Goal: Transaction & Acquisition: Purchase product/service

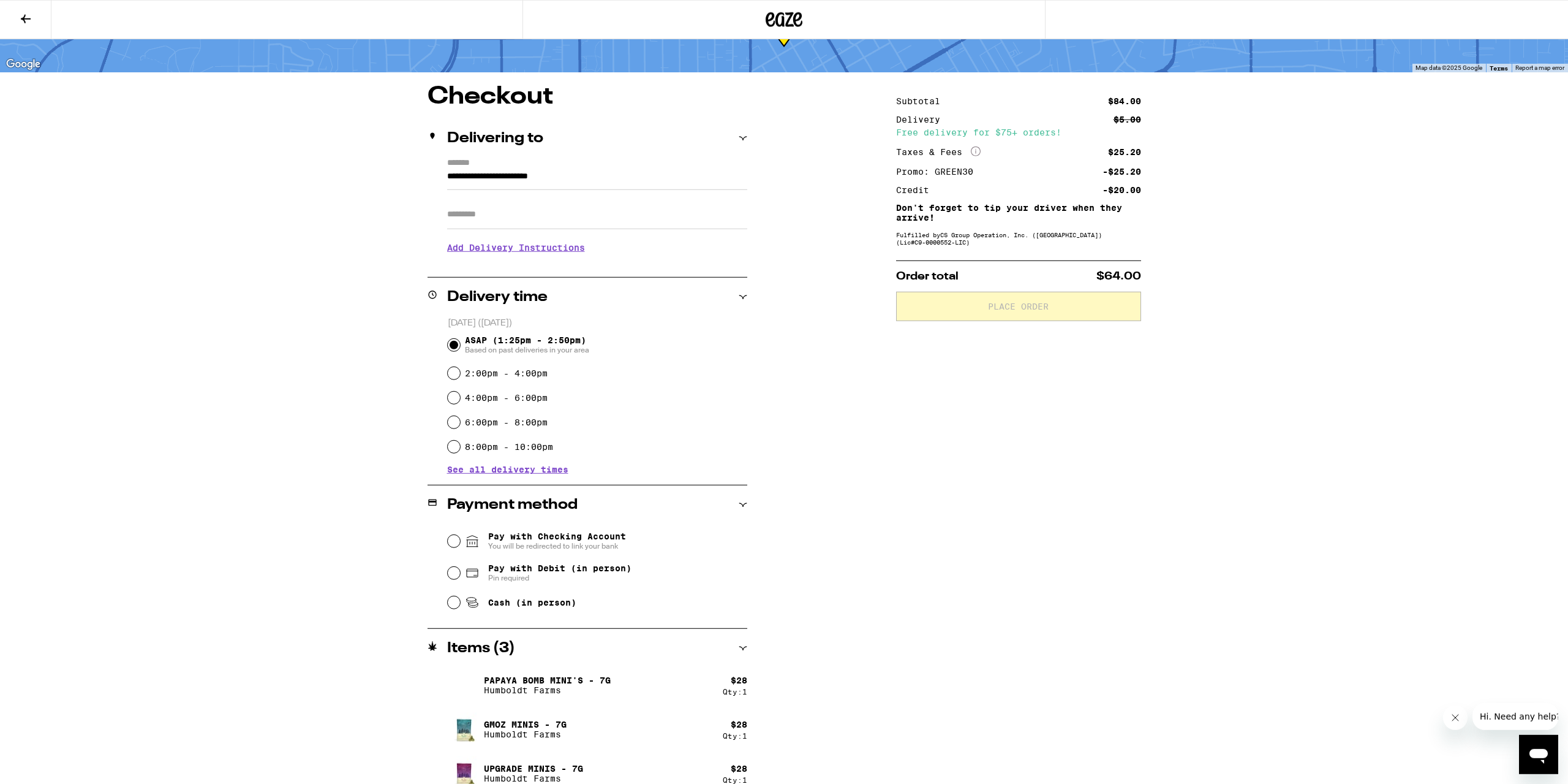
scroll to position [81, 0]
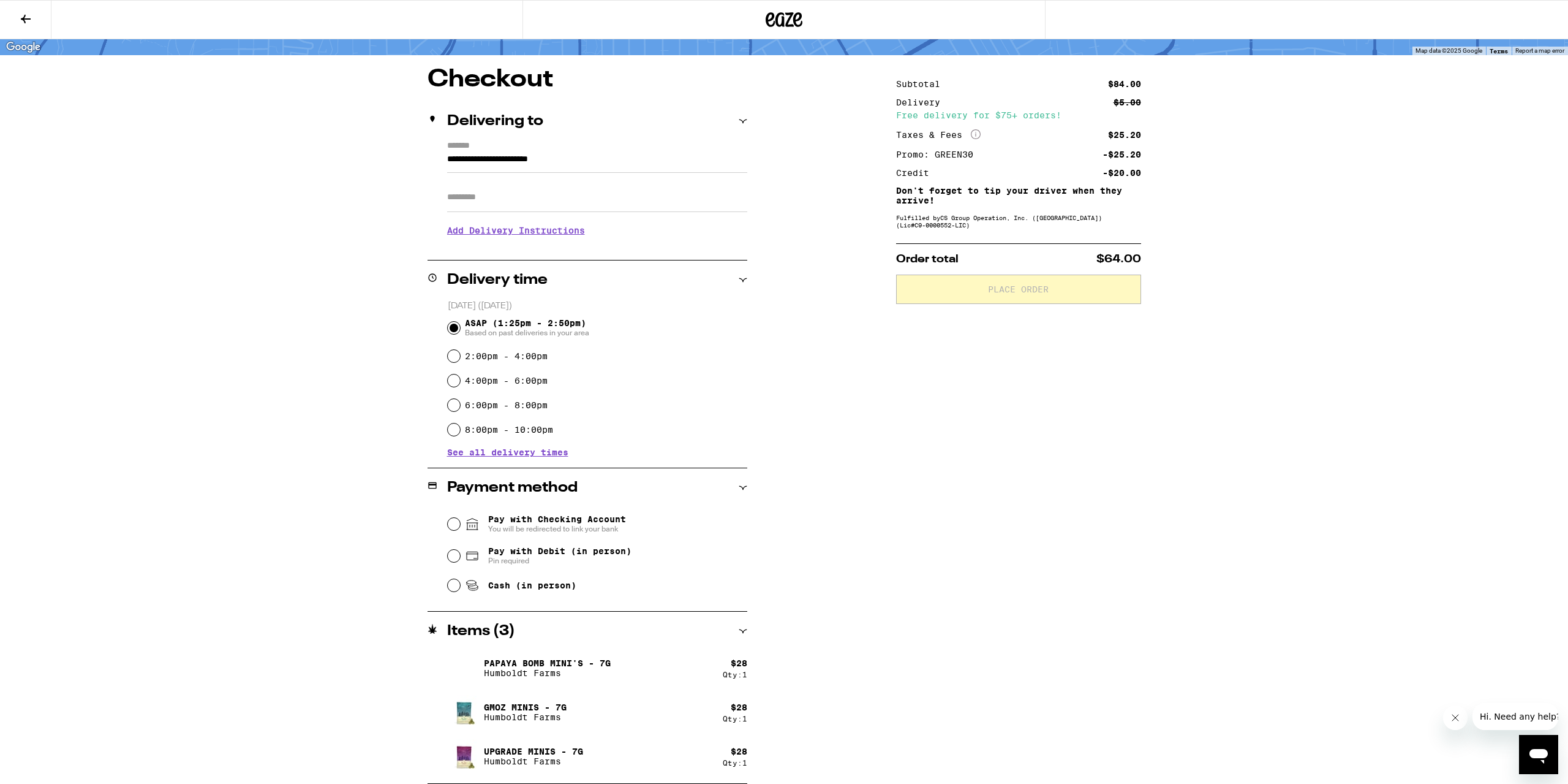
click at [463, 590] on div "Cash (in person)" at bounding box center [597, 585] width 299 height 27
click at [457, 590] on input "Cash (in person)" at bounding box center [454, 586] width 13 height 13
radio input "true"
click at [985, 294] on span "Place Order" at bounding box center [1019, 289] width 224 height 8
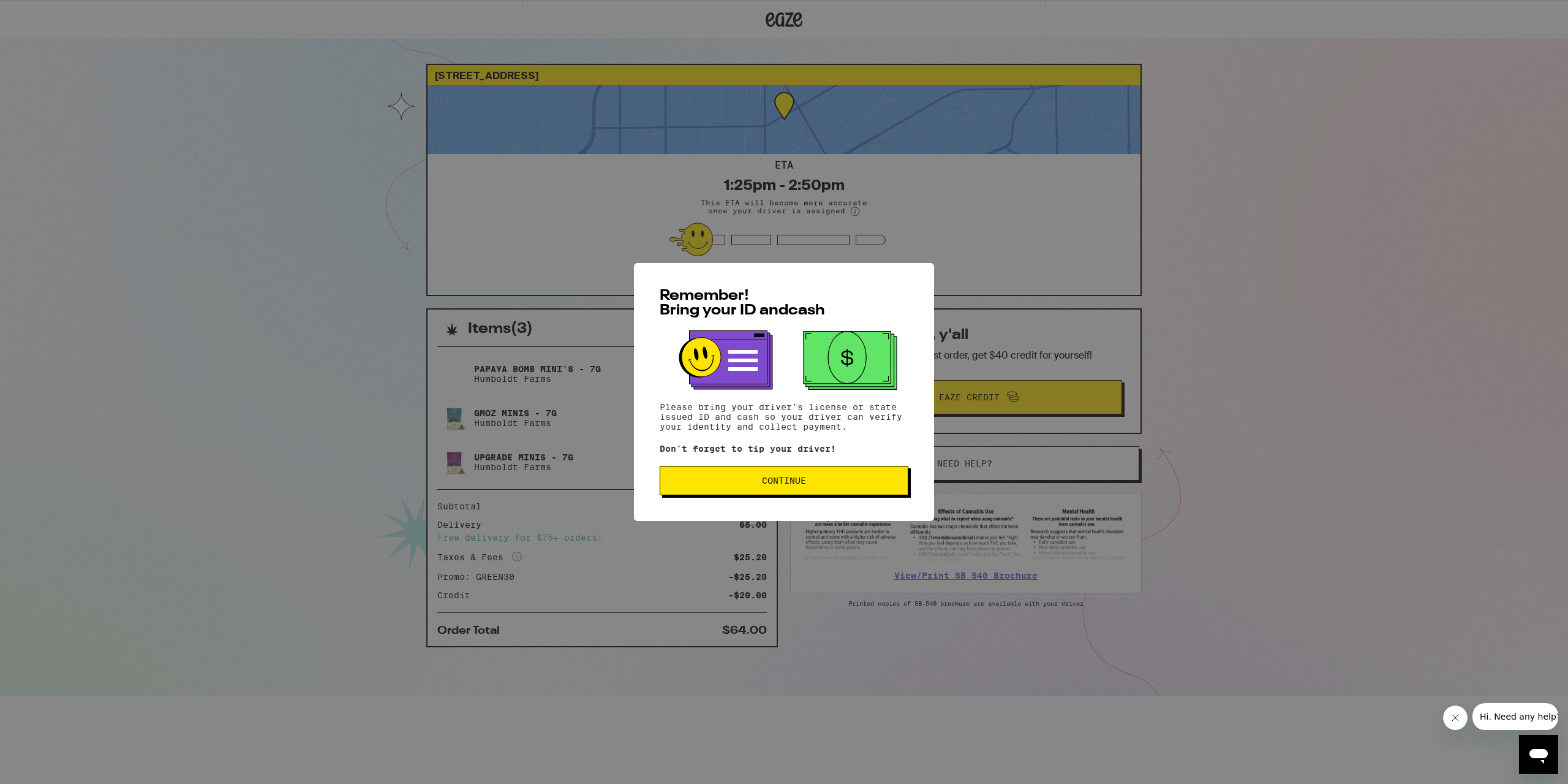
click at [793, 483] on span "Continue" at bounding box center [784, 480] width 44 height 8
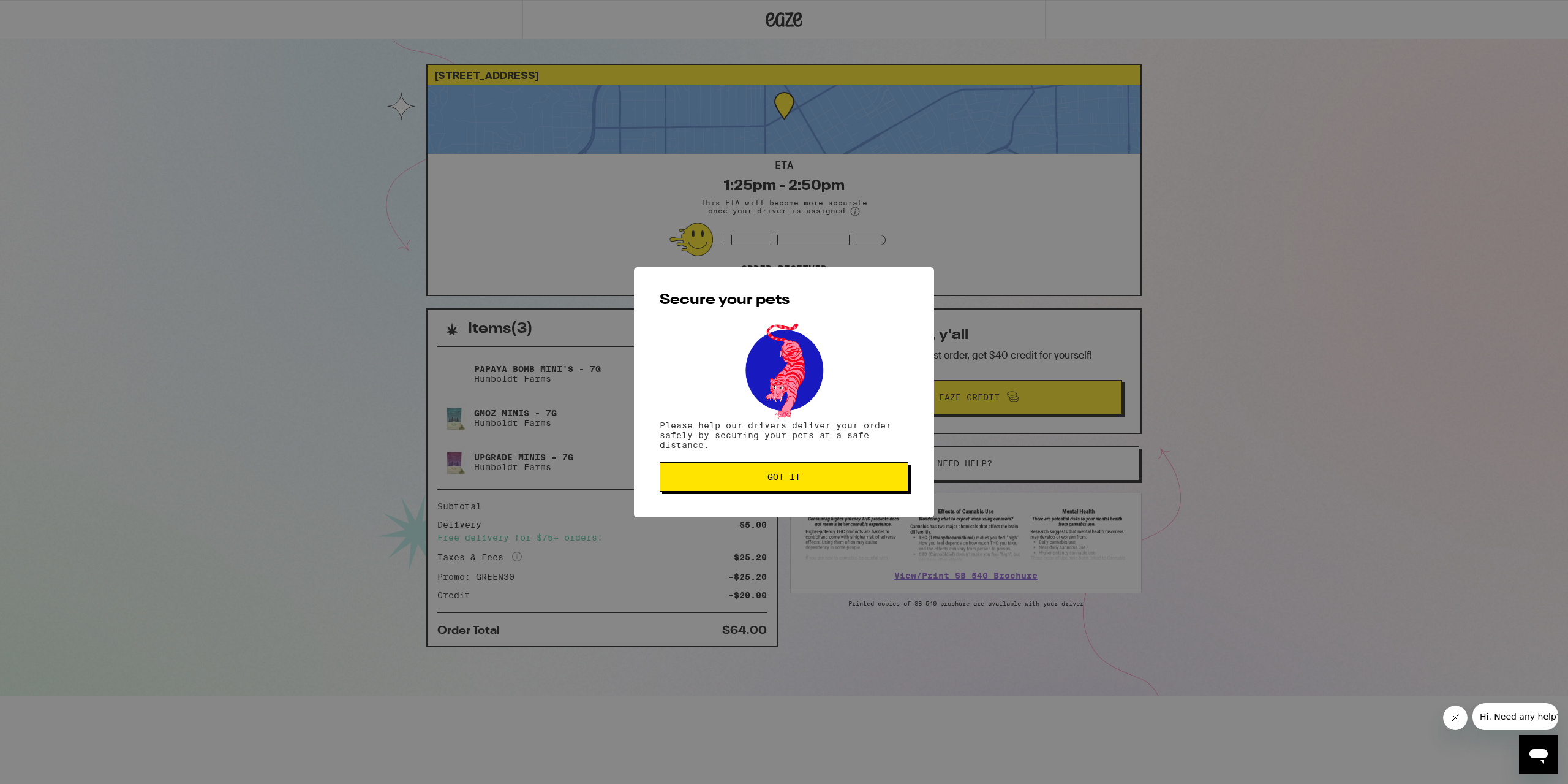
click at [753, 489] on button "Got it" at bounding box center [784, 477] width 248 height 29
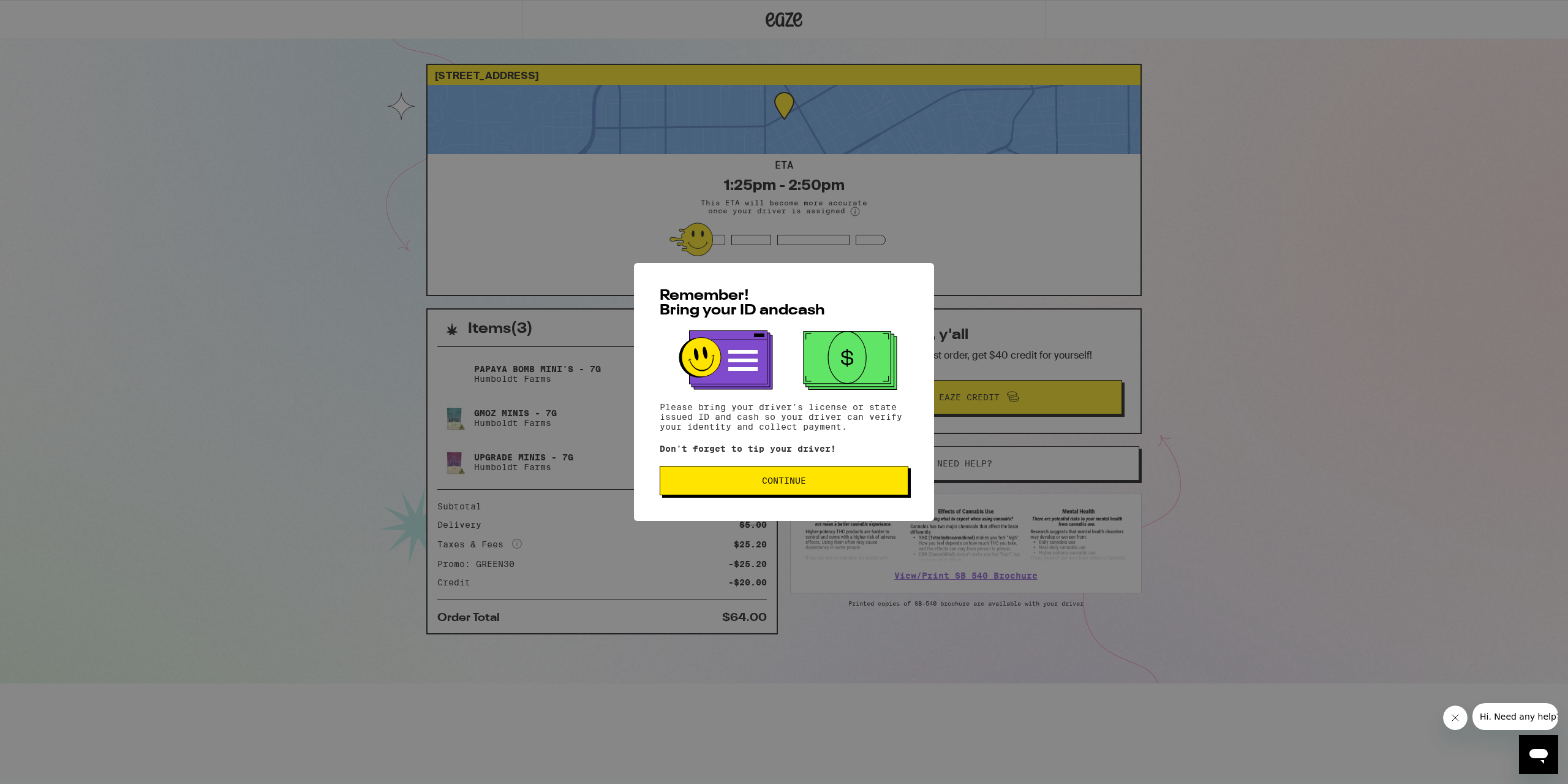
click at [776, 476] on button "Continue" at bounding box center [784, 480] width 248 height 29
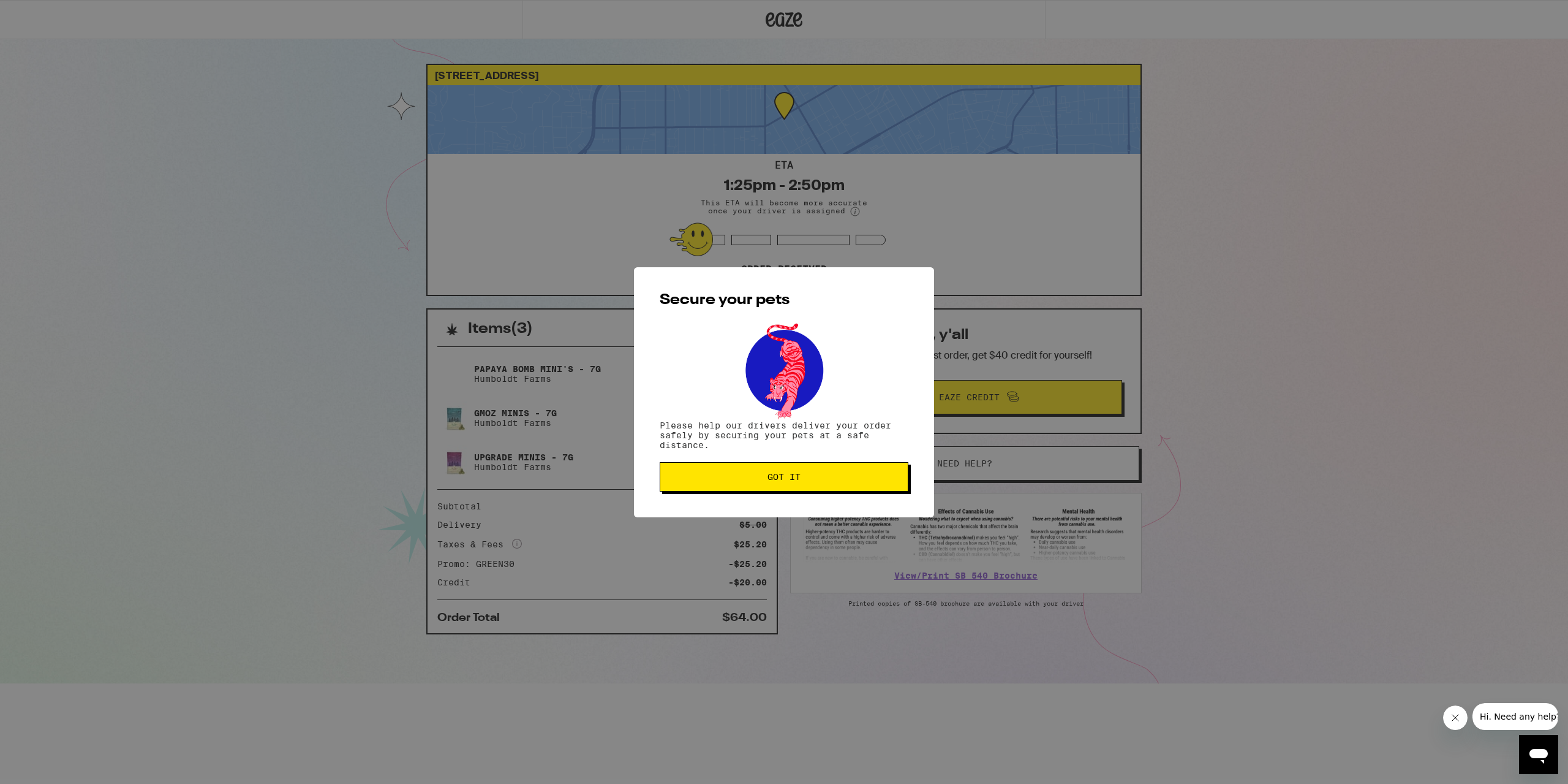
click at [733, 476] on span "Got it" at bounding box center [784, 477] width 228 height 8
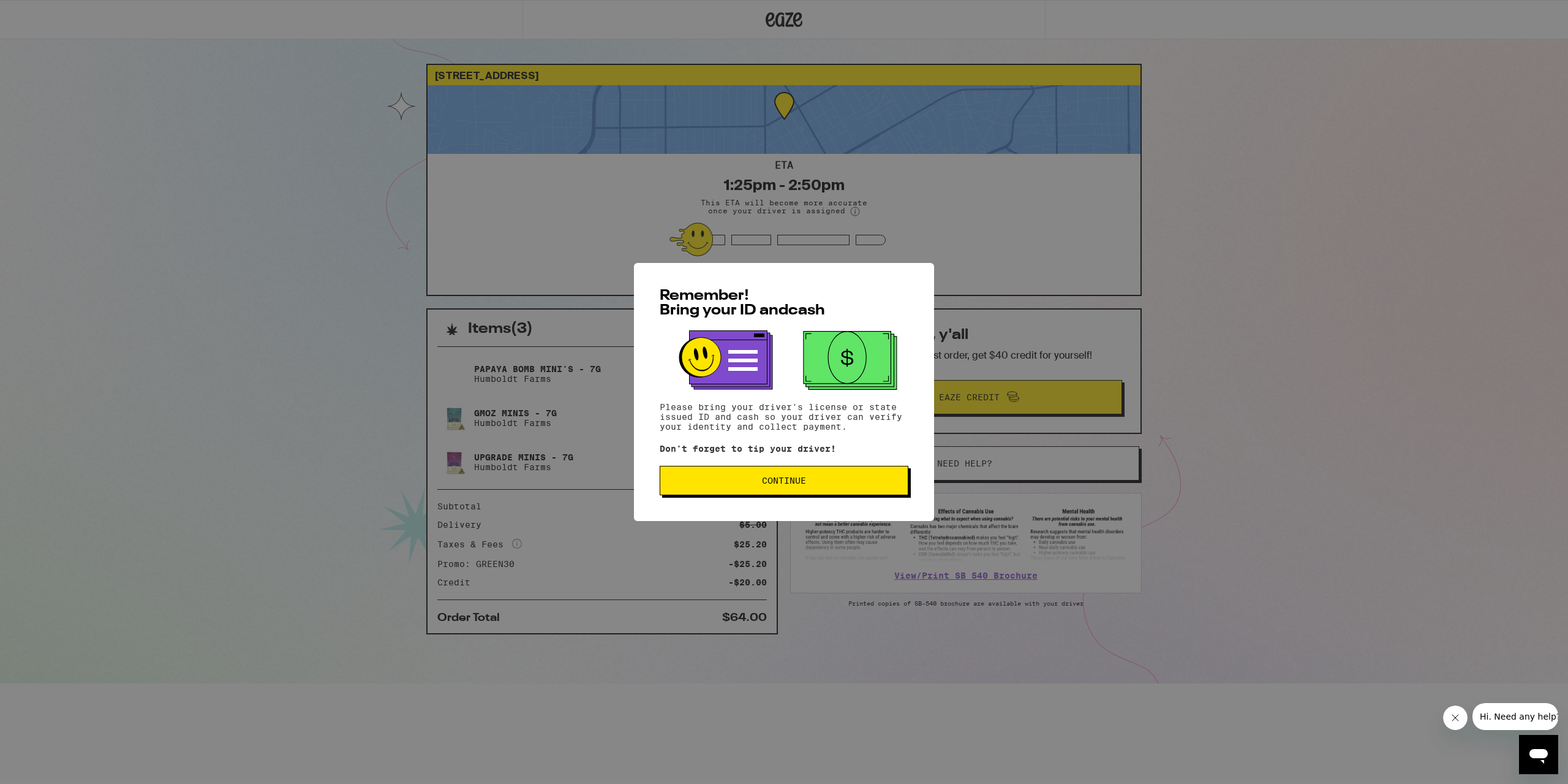
click at [790, 492] on button "Continue" at bounding box center [784, 480] width 248 height 29
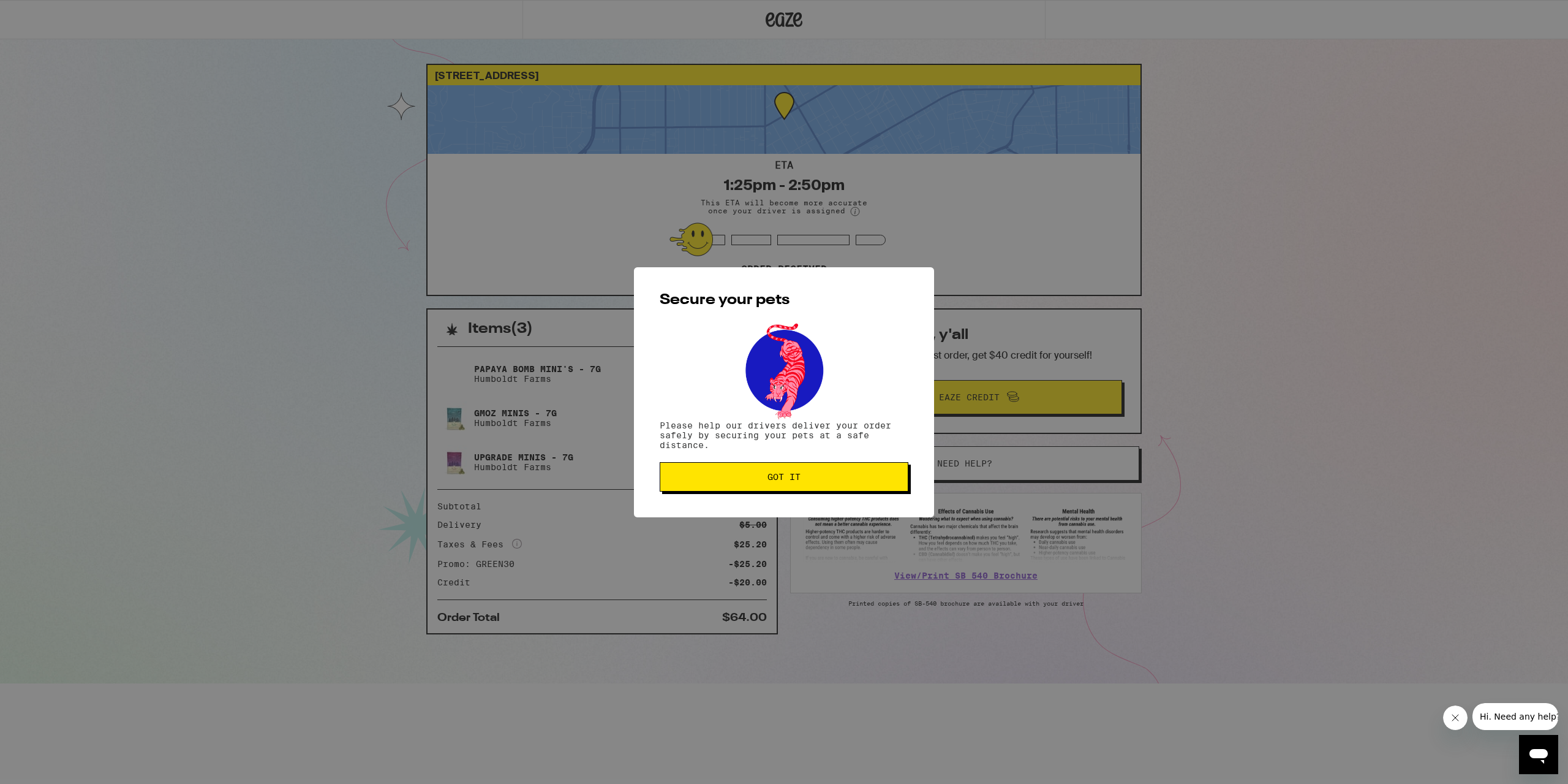
drag, startPoint x: 832, startPoint y: 478, endPoint x: 839, endPoint y: 476, distance: 7.3
click at [831, 478] on span "Got it" at bounding box center [784, 477] width 228 height 8
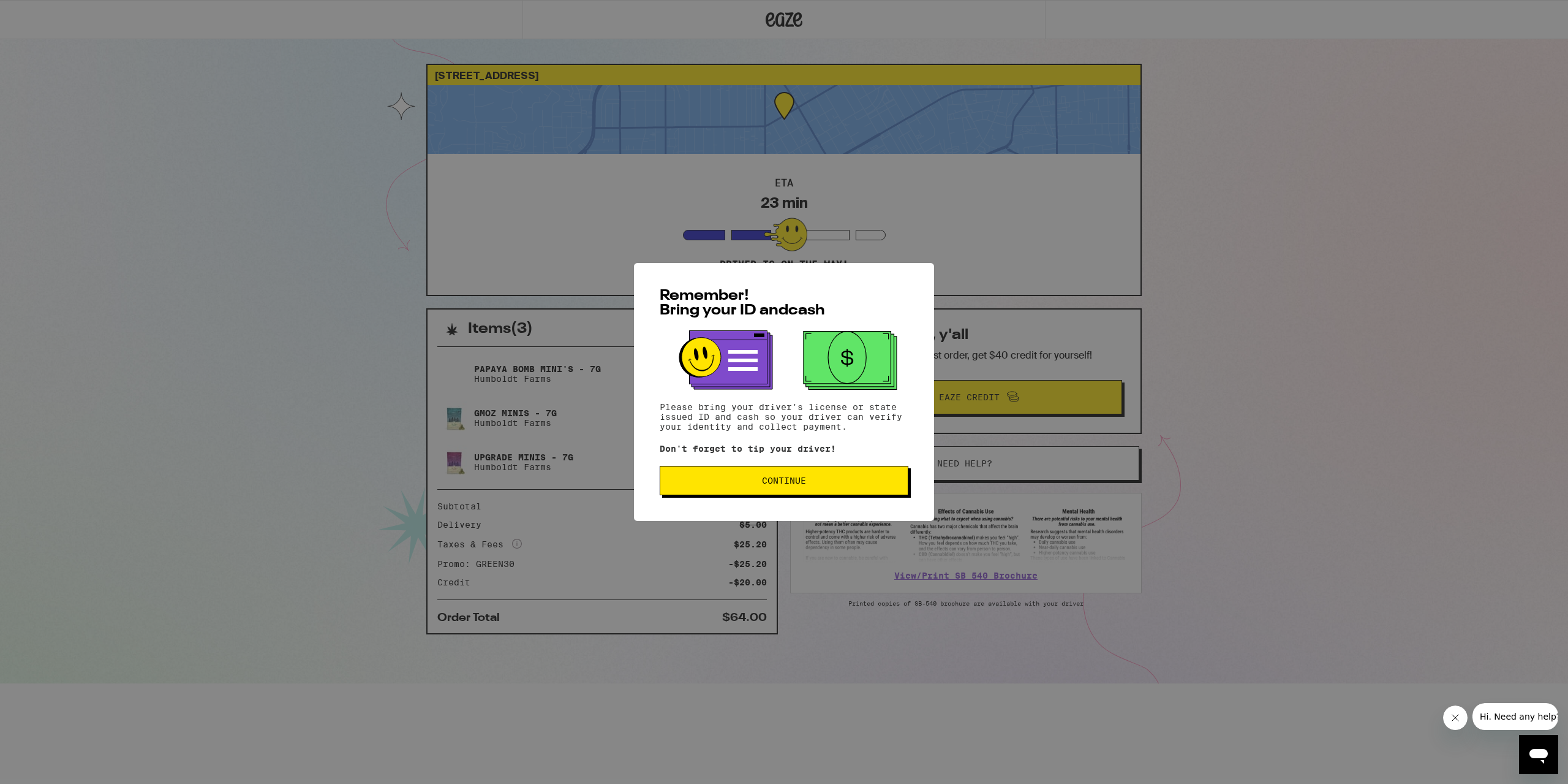
click at [692, 483] on span "Continue" at bounding box center [784, 480] width 228 height 8
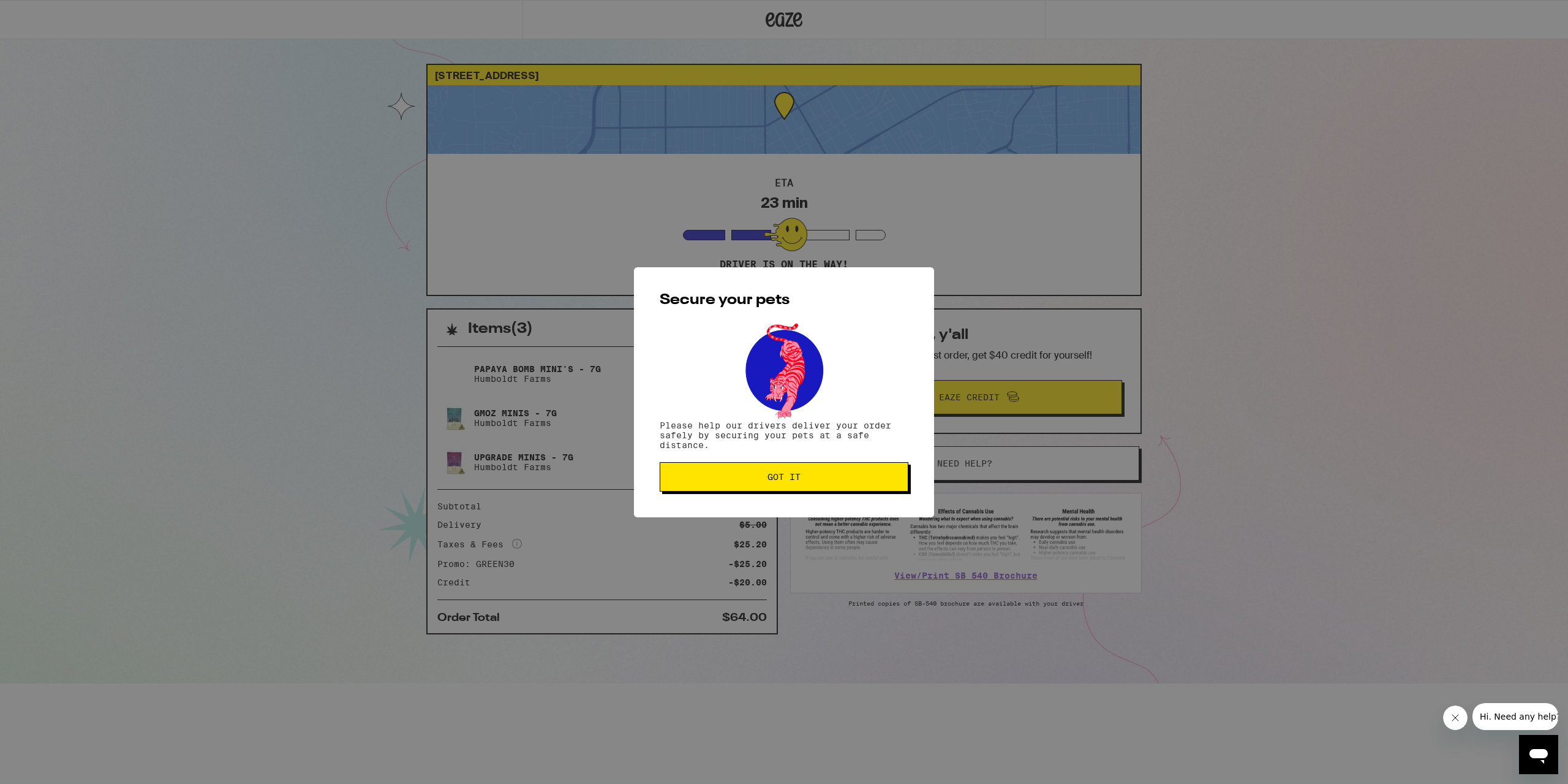
click at [787, 478] on span "Got it" at bounding box center [784, 477] width 33 height 8
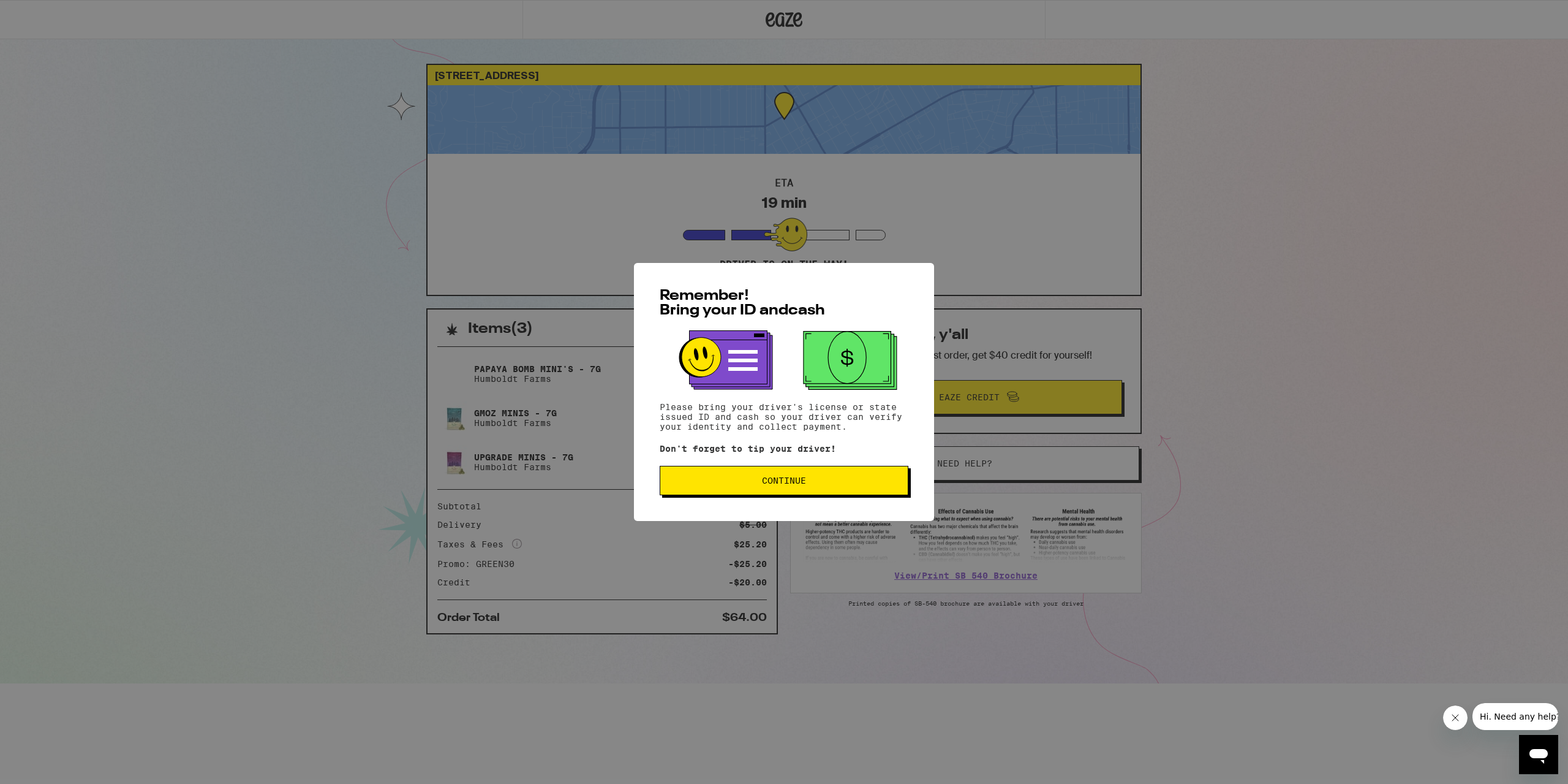
click at [832, 485] on span "Continue" at bounding box center [784, 480] width 228 height 8
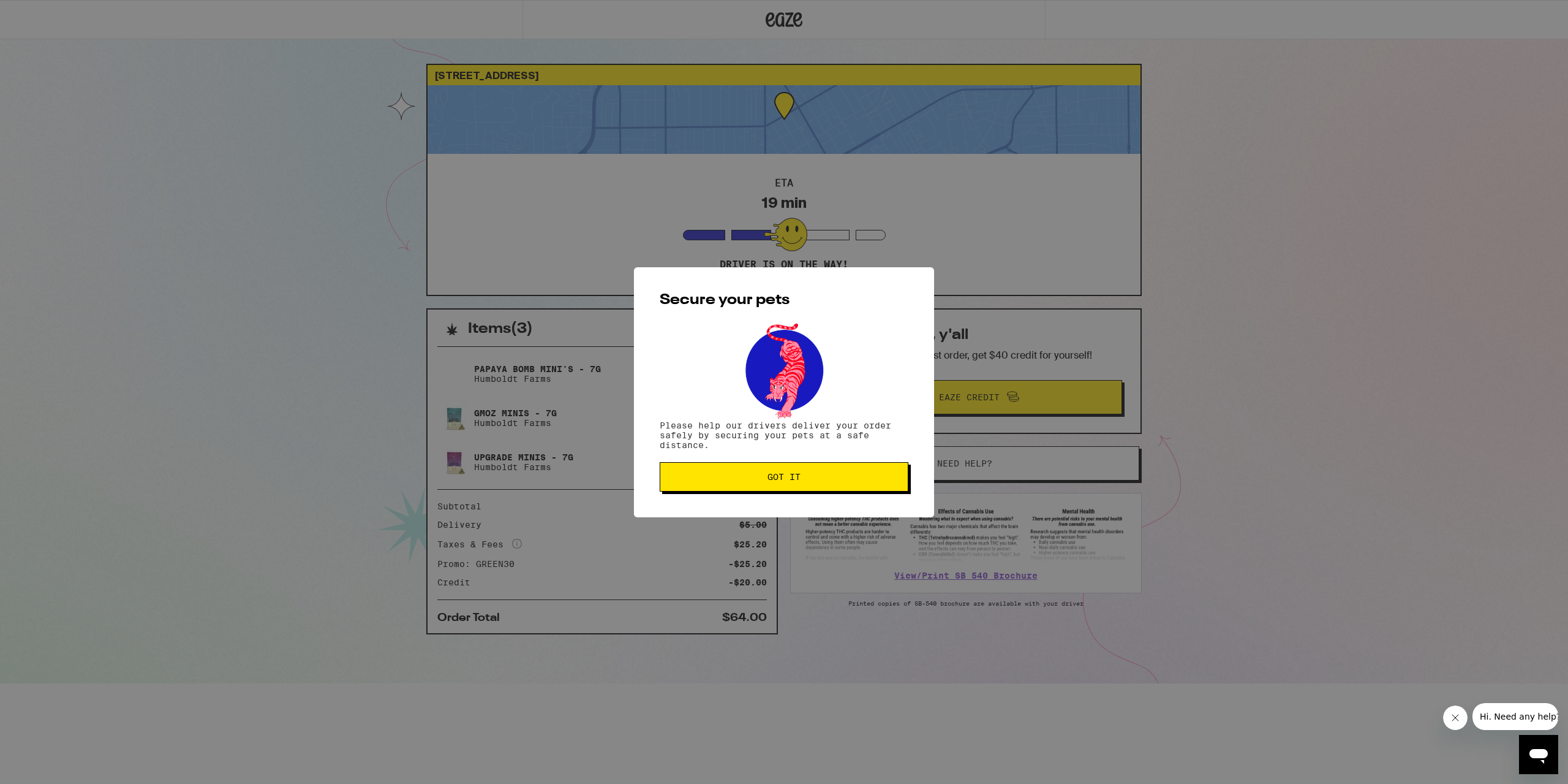
click at [746, 491] on button "Got it" at bounding box center [784, 477] width 248 height 29
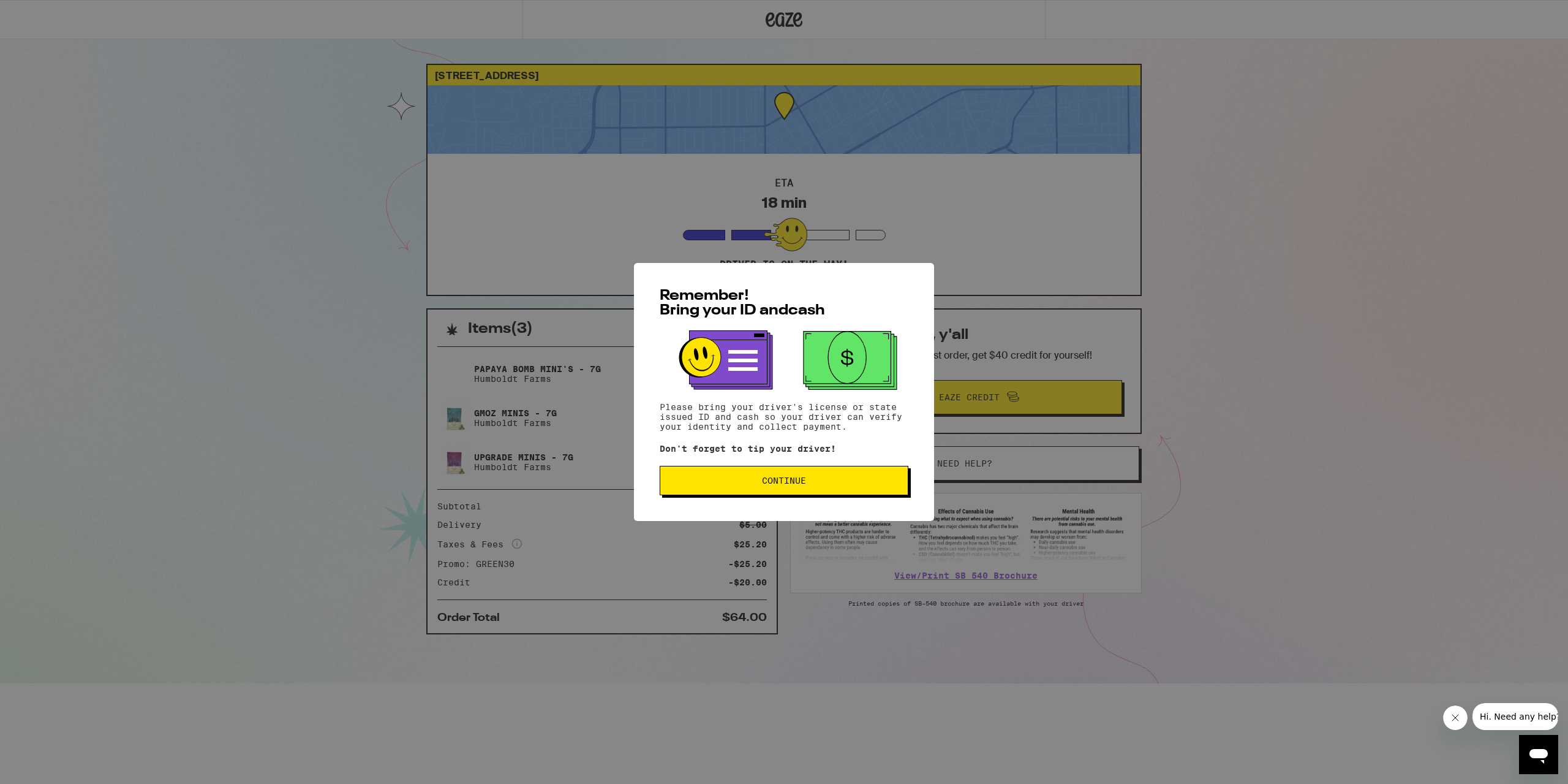
drag, startPoint x: 809, startPoint y: 487, endPoint x: 883, endPoint y: 455, distance: 80.6
click at [808, 487] on button "Continue" at bounding box center [784, 480] width 248 height 29
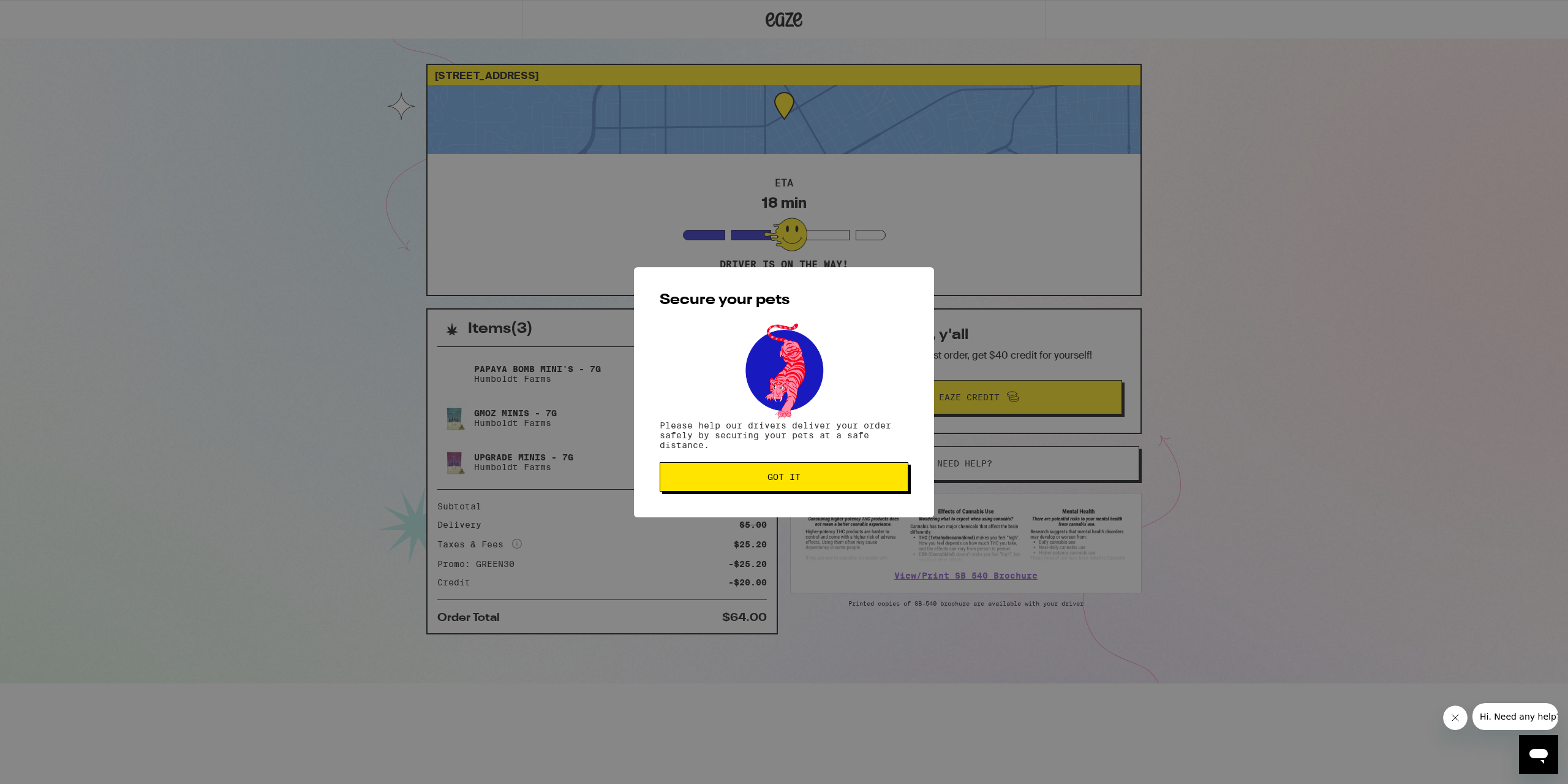
click at [836, 489] on button "Got it" at bounding box center [784, 477] width 248 height 29
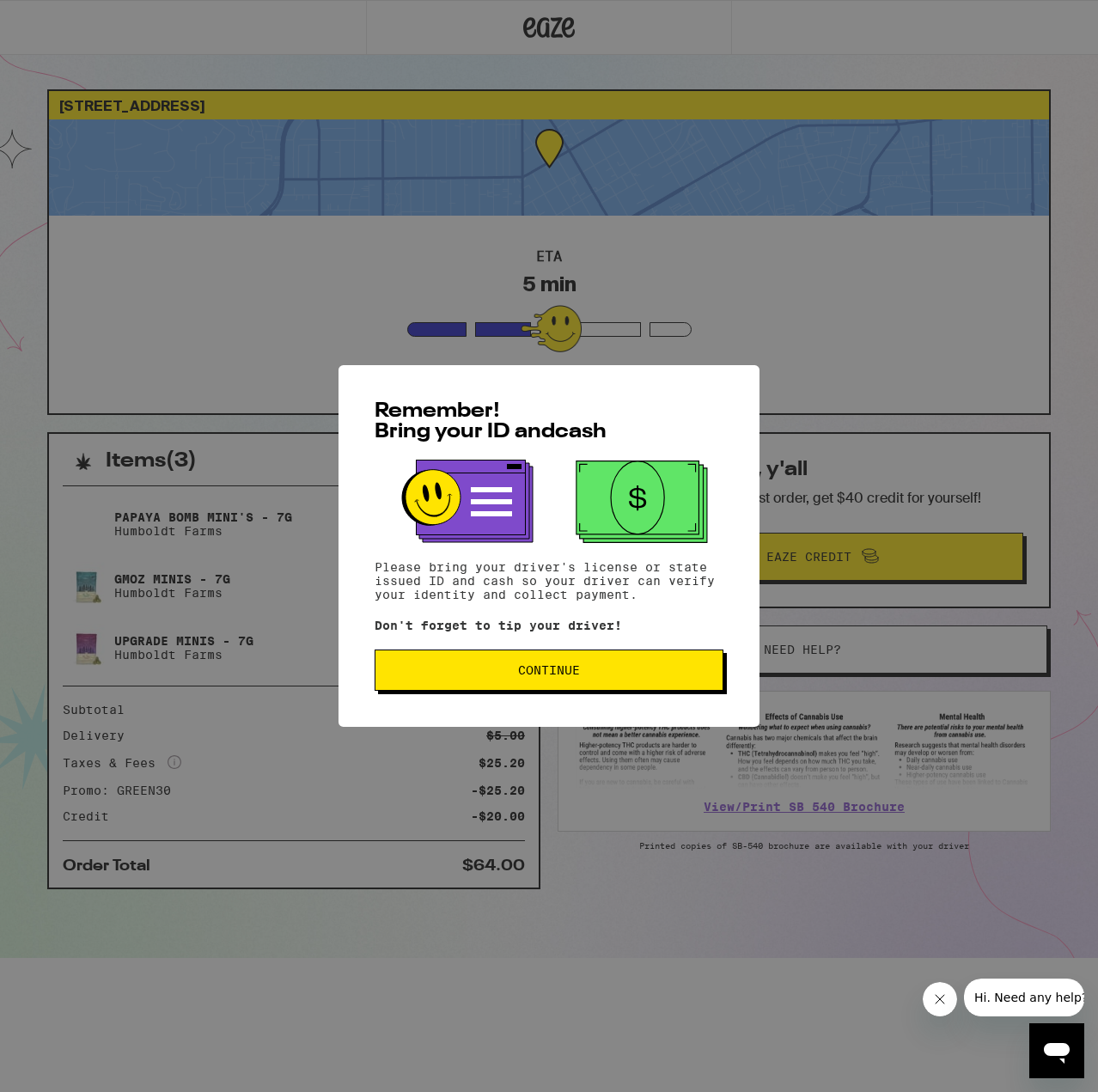
drag, startPoint x: 585, startPoint y: 680, endPoint x: 1089, endPoint y: 548, distance: 521.0
click at [585, 679] on button "Continue" at bounding box center [549, 669] width 348 height 41
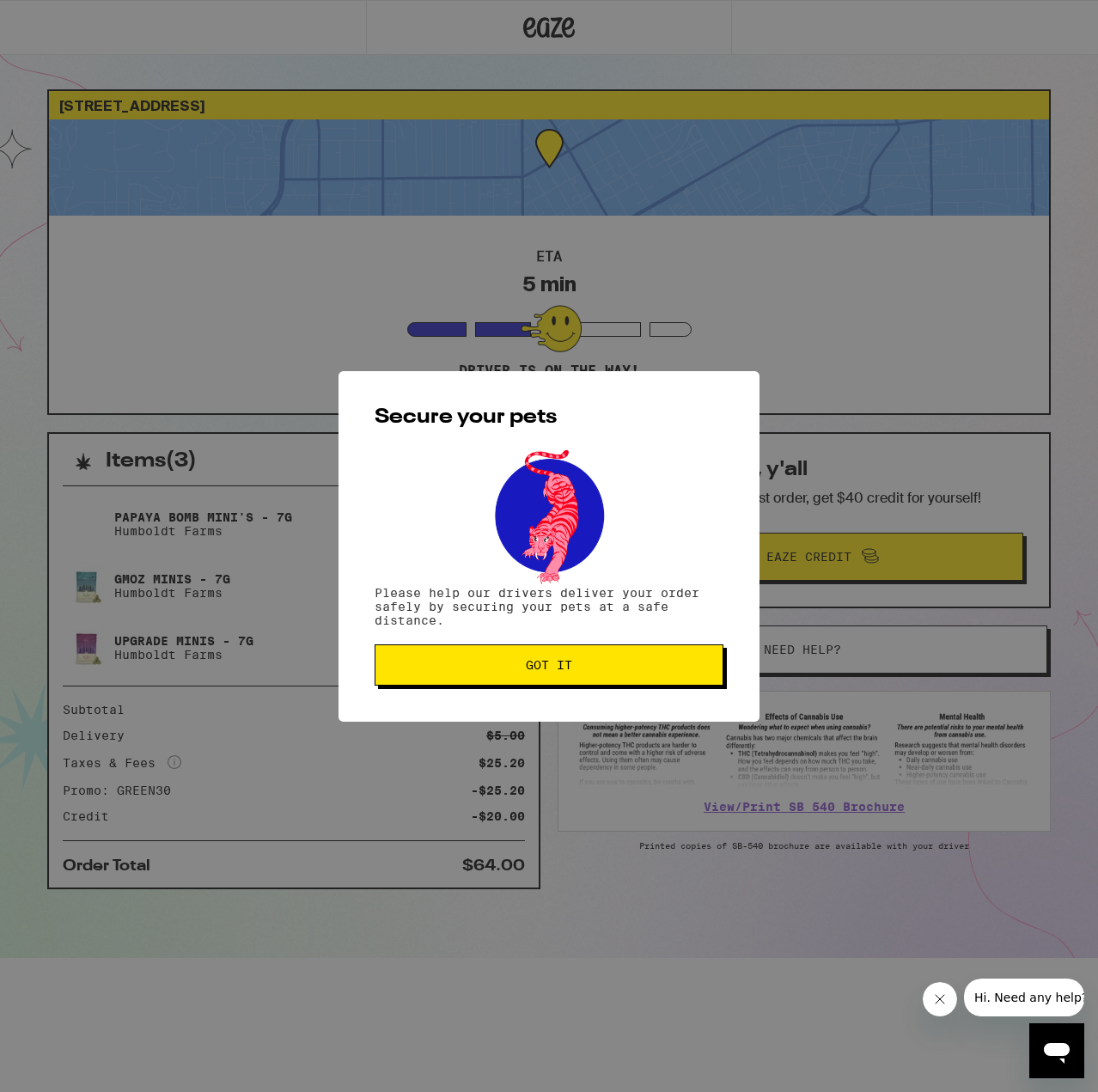
click at [639, 669] on span "Got it" at bounding box center [549, 665] width 319 height 12
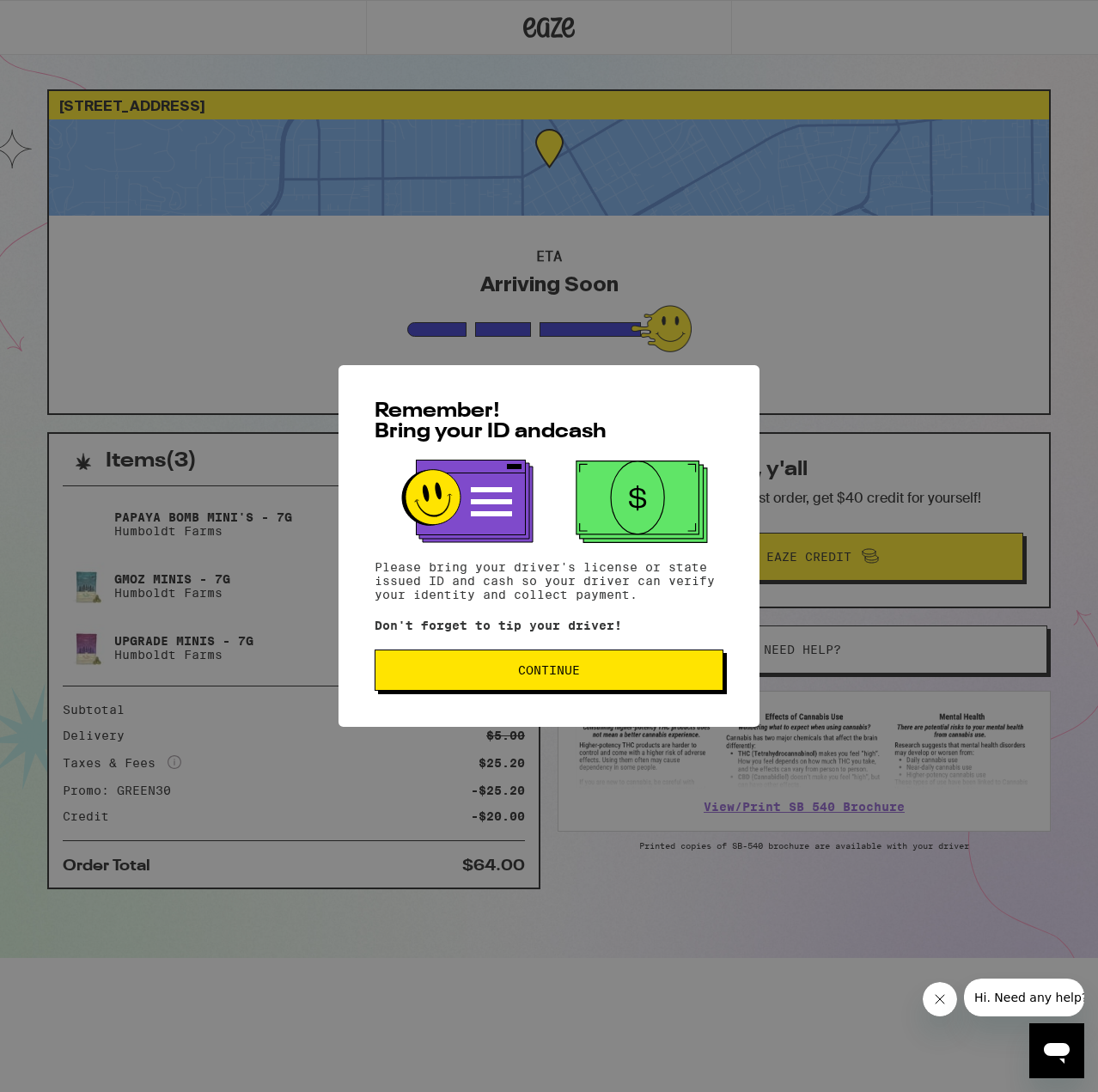
click at [649, 660] on button "Continue" at bounding box center [549, 669] width 348 height 41
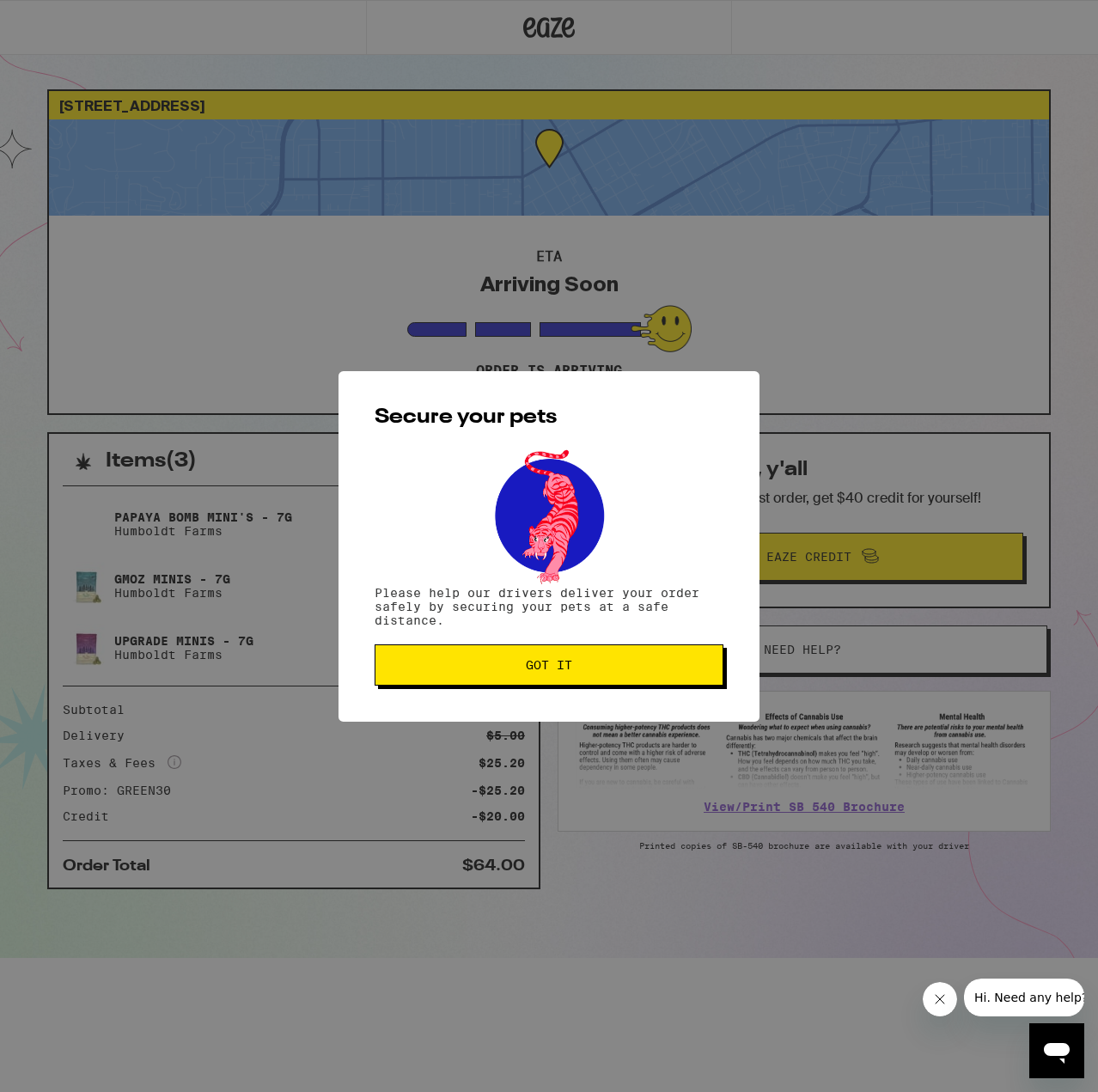
click at [641, 656] on button "Got it" at bounding box center [549, 665] width 348 height 41
